Goal: Transaction & Acquisition: Download file/media

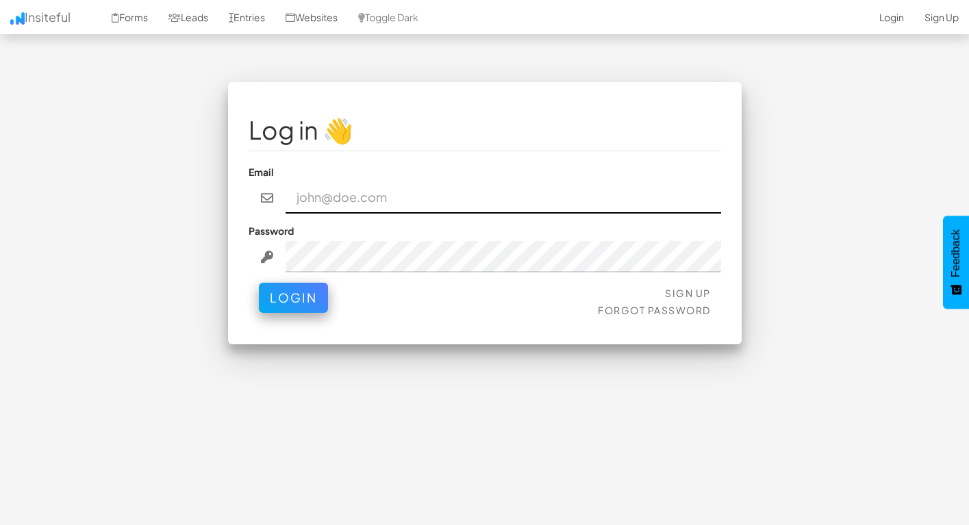
type input "admin@herenow.health"
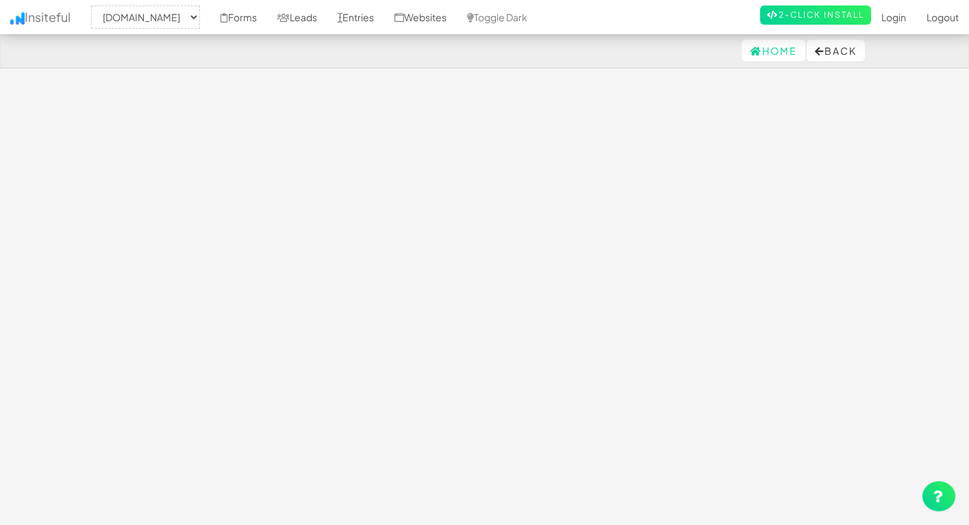
select select "2385"
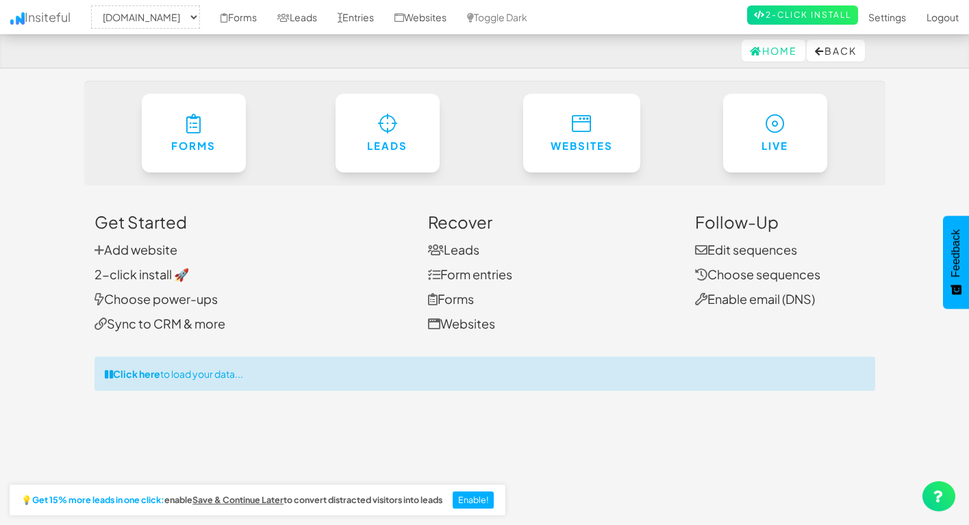
scroll to position [2, 0]
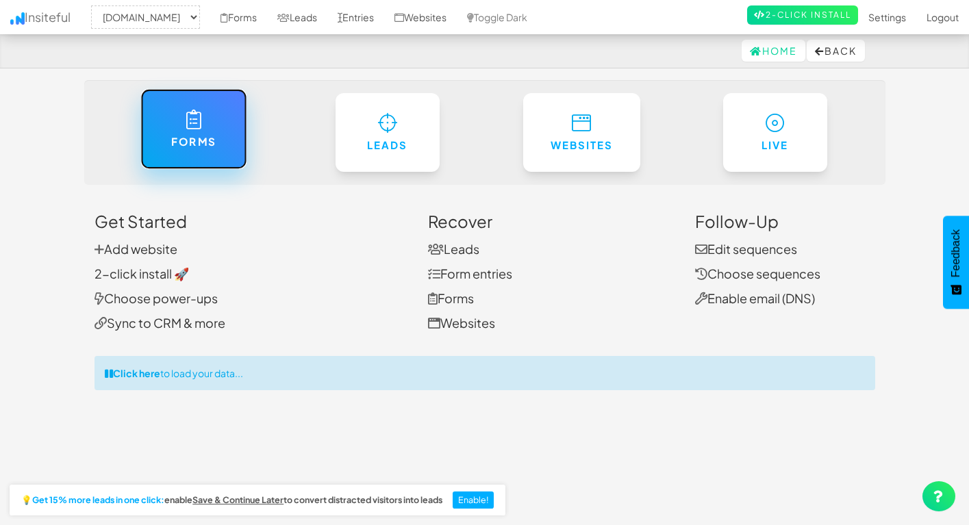
click at [236, 131] on link "Forms" at bounding box center [194, 129] width 106 height 80
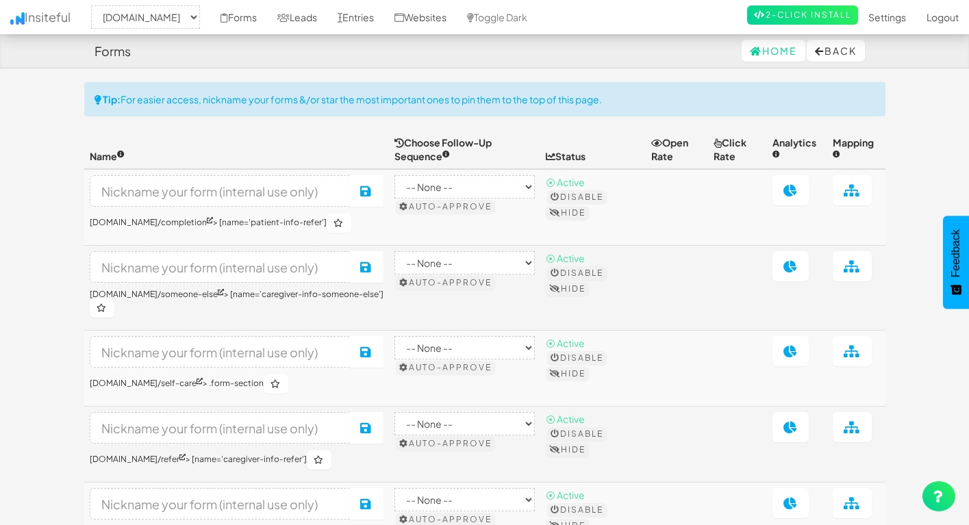
select select "2385"
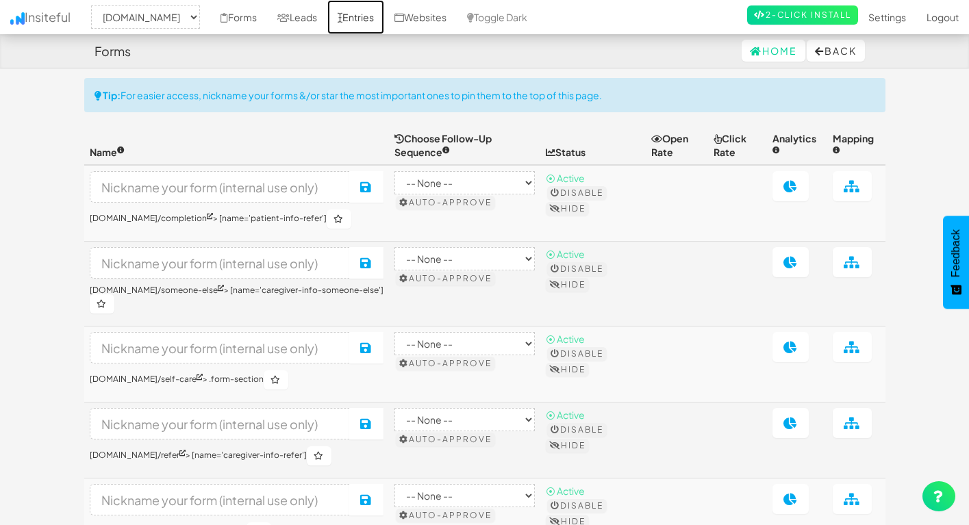
click at [384, 16] on link "Entries" at bounding box center [355, 17] width 57 height 34
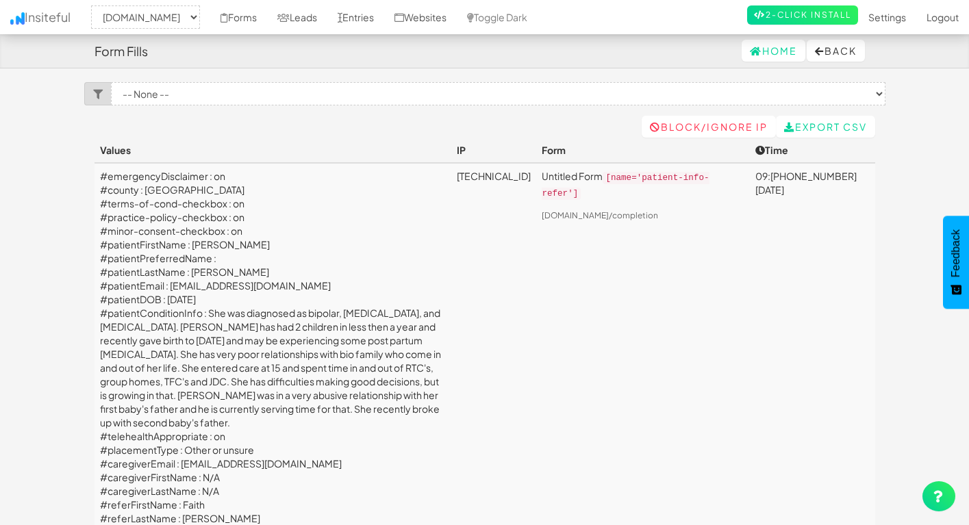
select select "2385"
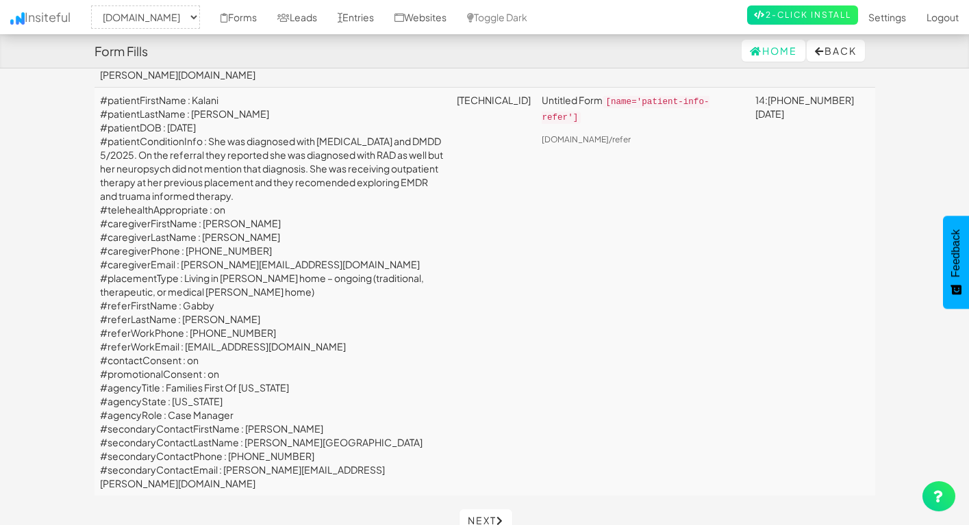
scroll to position [4447, 0]
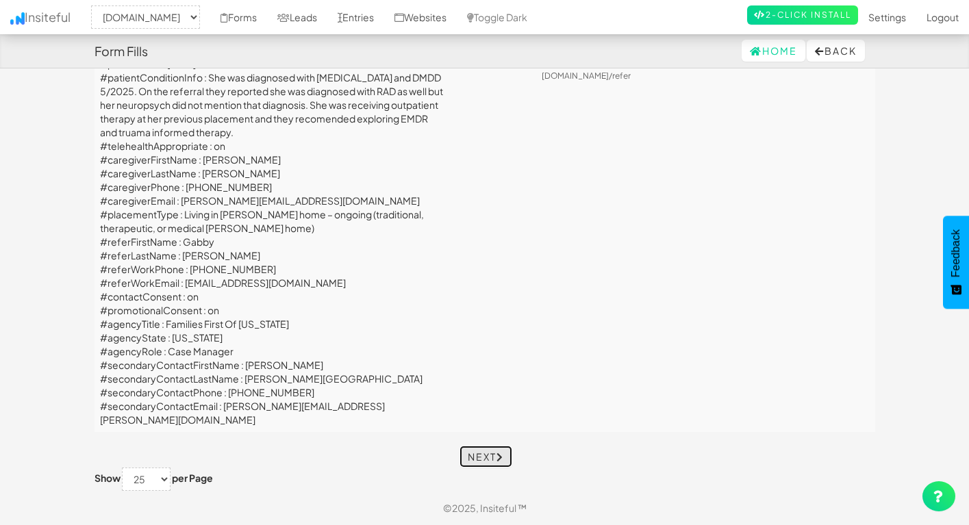
click at [508, 455] on link "Next" at bounding box center [485, 457] width 53 height 22
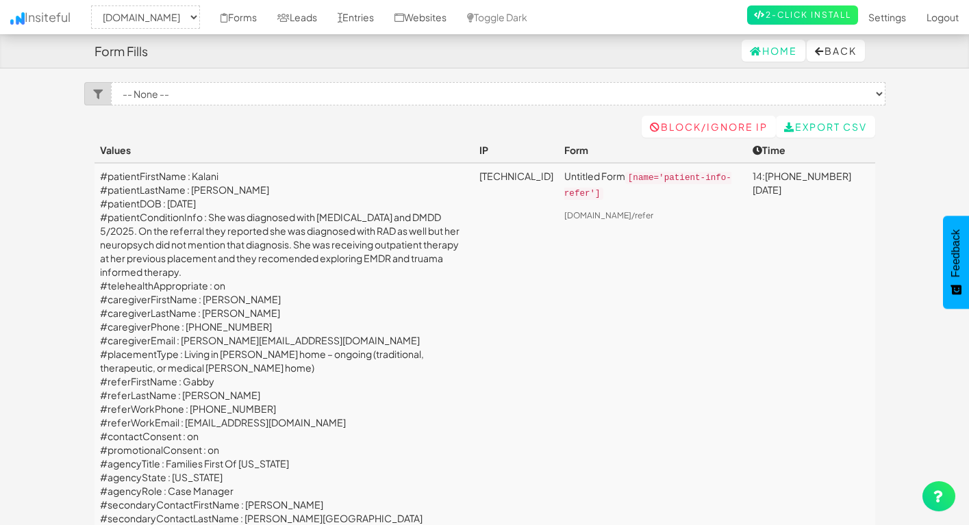
select select "2385"
click at [651, 89] on select "-- None -- Untitled Form (signup.herenow.health/refer[name='patient-info-refer'…" at bounding box center [498, 93] width 774 height 23
click at [111, 82] on select "-- None -- Untitled Form (signup.herenow.health/refer[name='patient-info-refer'…" at bounding box center [498, 93] width 774 height 23
click at [785, 127] on icon at bounding box center [789, 128] width 11 height 10
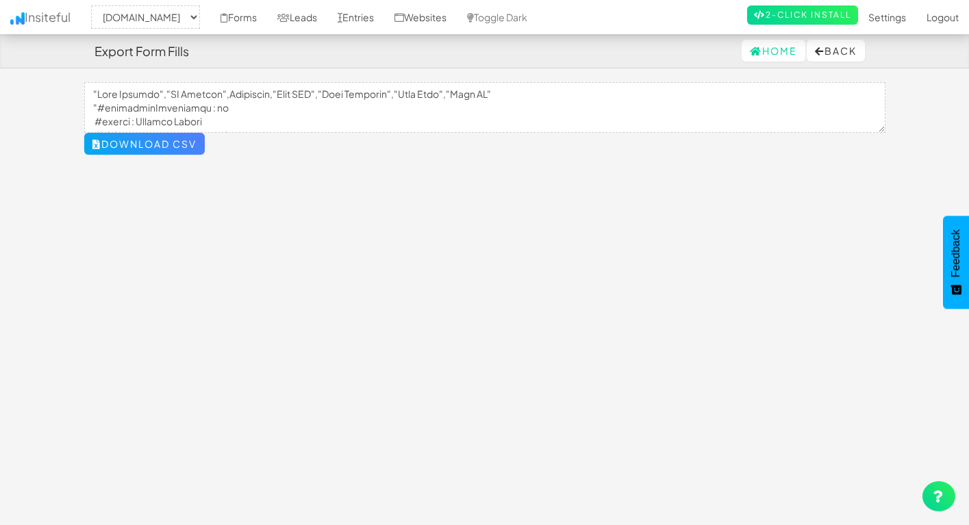
select select "2385"
click at [190, 144] on button "Download CSV" at bounding box center [144, 144] width 121 height 22
